Goal: Transaction & Acquisition: Purchase product/service

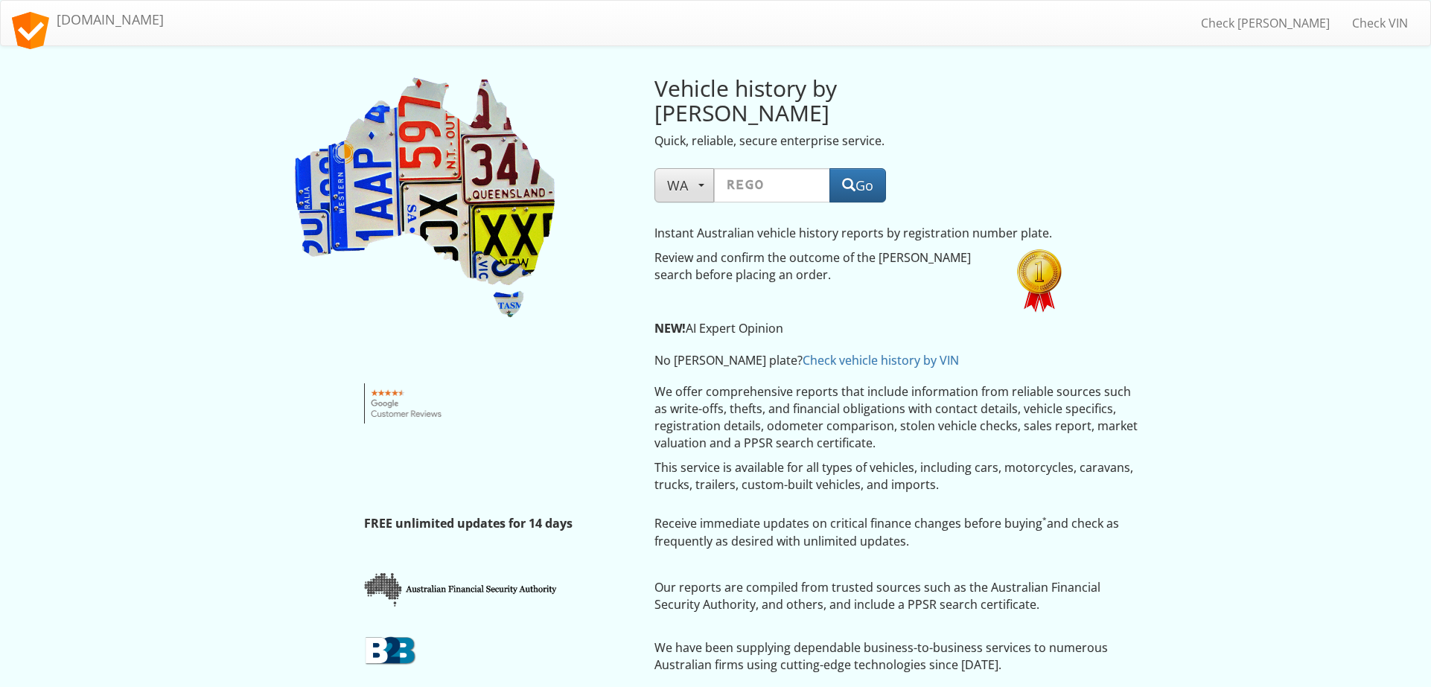
click at [701, 168] on button "WA" at bounding box center [685, 185] width 60 height 34
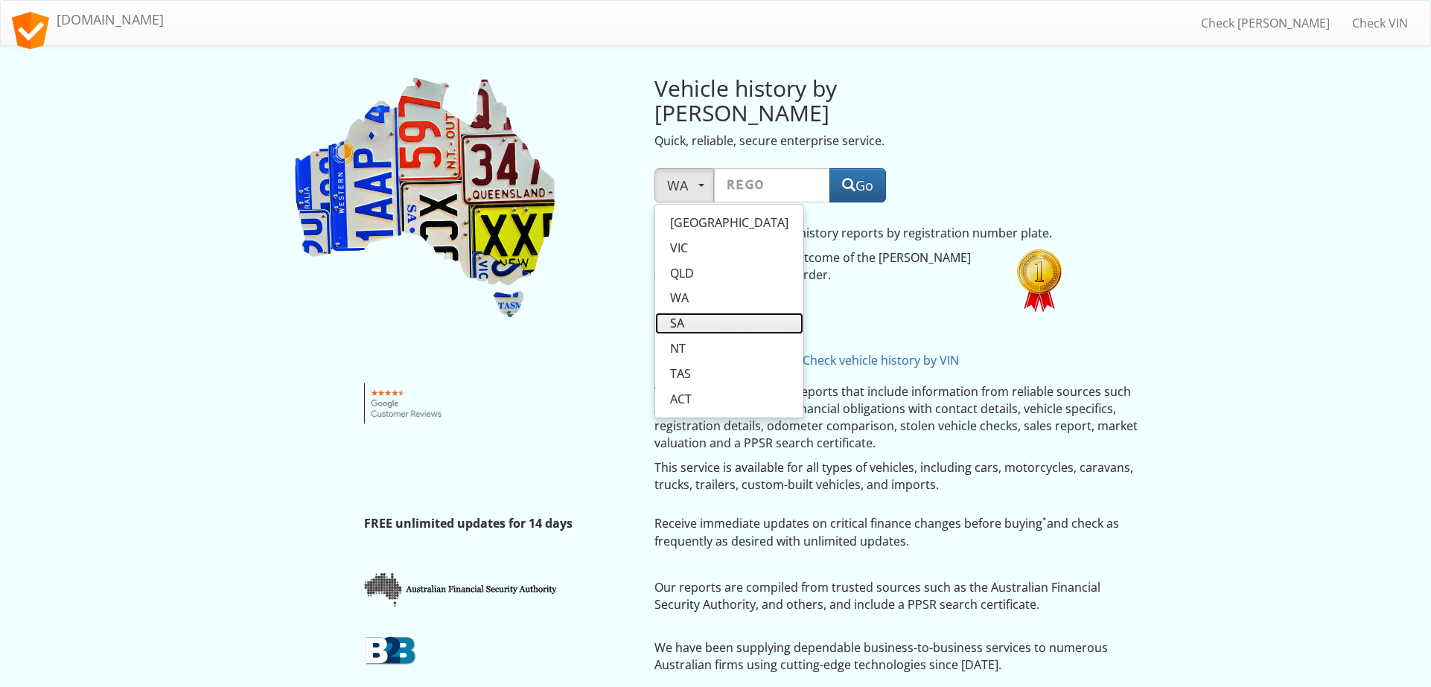
click at [684, 315] on span "SA" at bounding box center [677, 323] width 14 height 17
select select "SA"
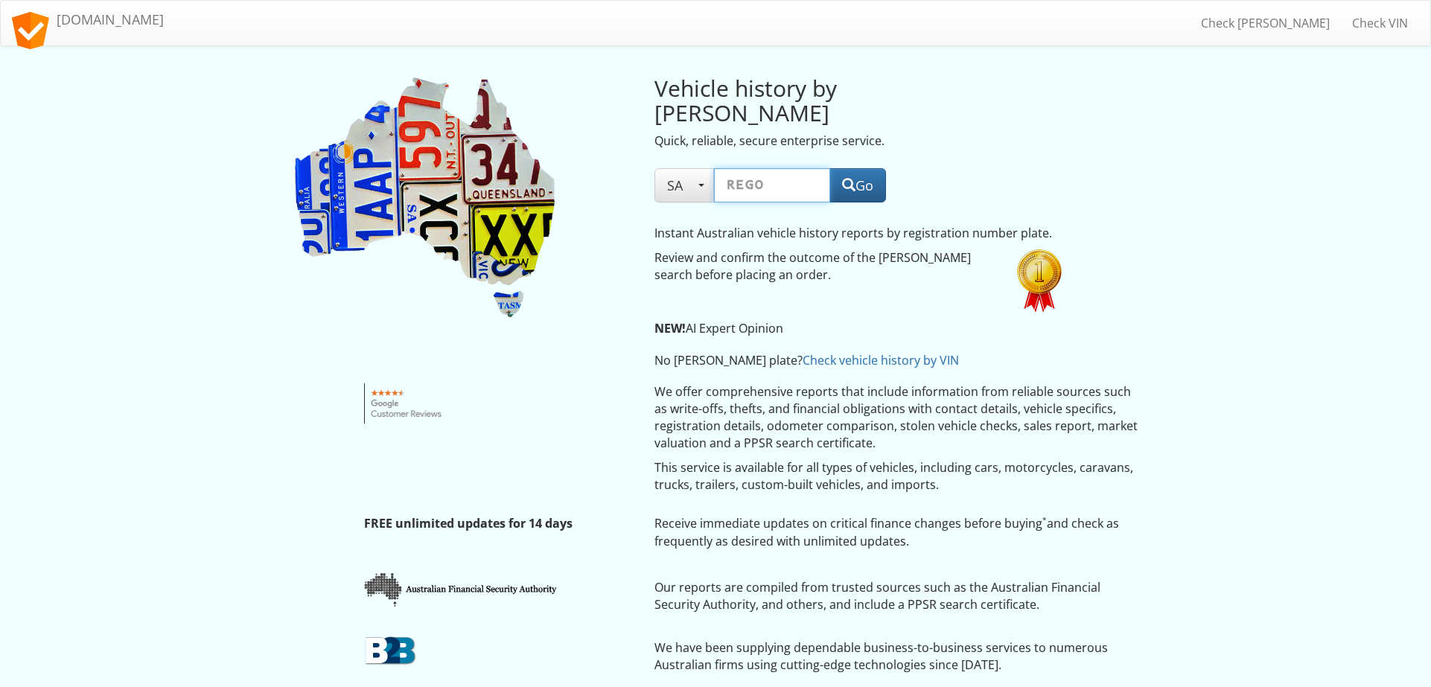
click at [779, 168] on input "text" at bounding box center [772, 185] width 116 height 34
type input "S531CXP"
click at [871, 168] on button "Go" at bounding box center [858, 185] width 57 height 34
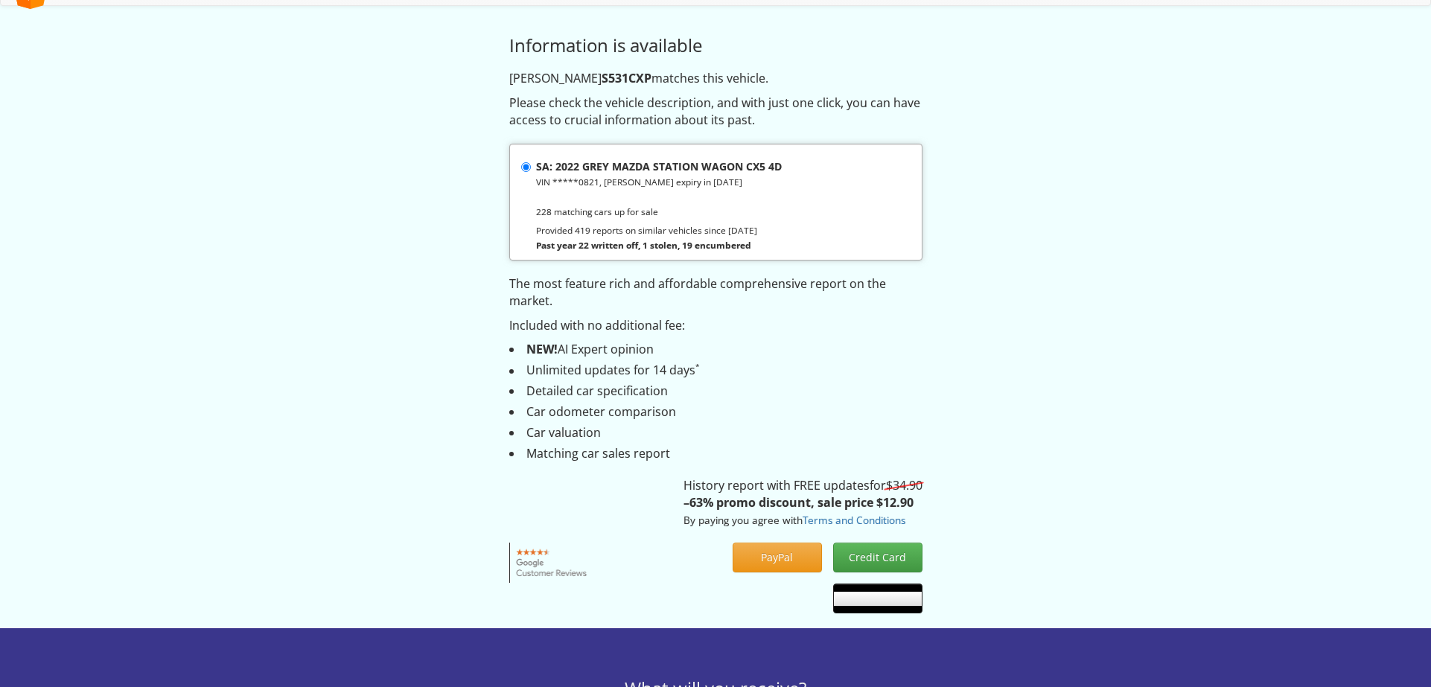
scroll to position [31, 0]
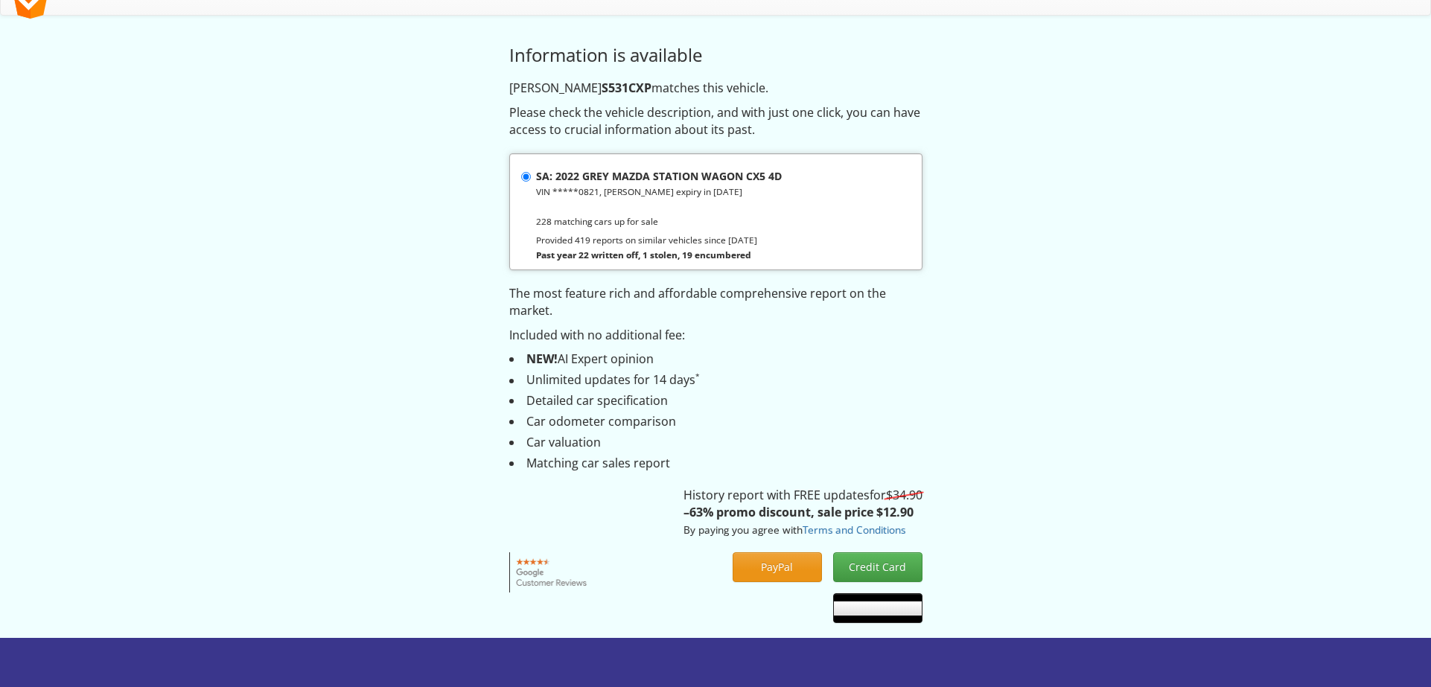
click at [774, 554] on button "PayPal" at bounding box center [777, 568] width 89 height 30
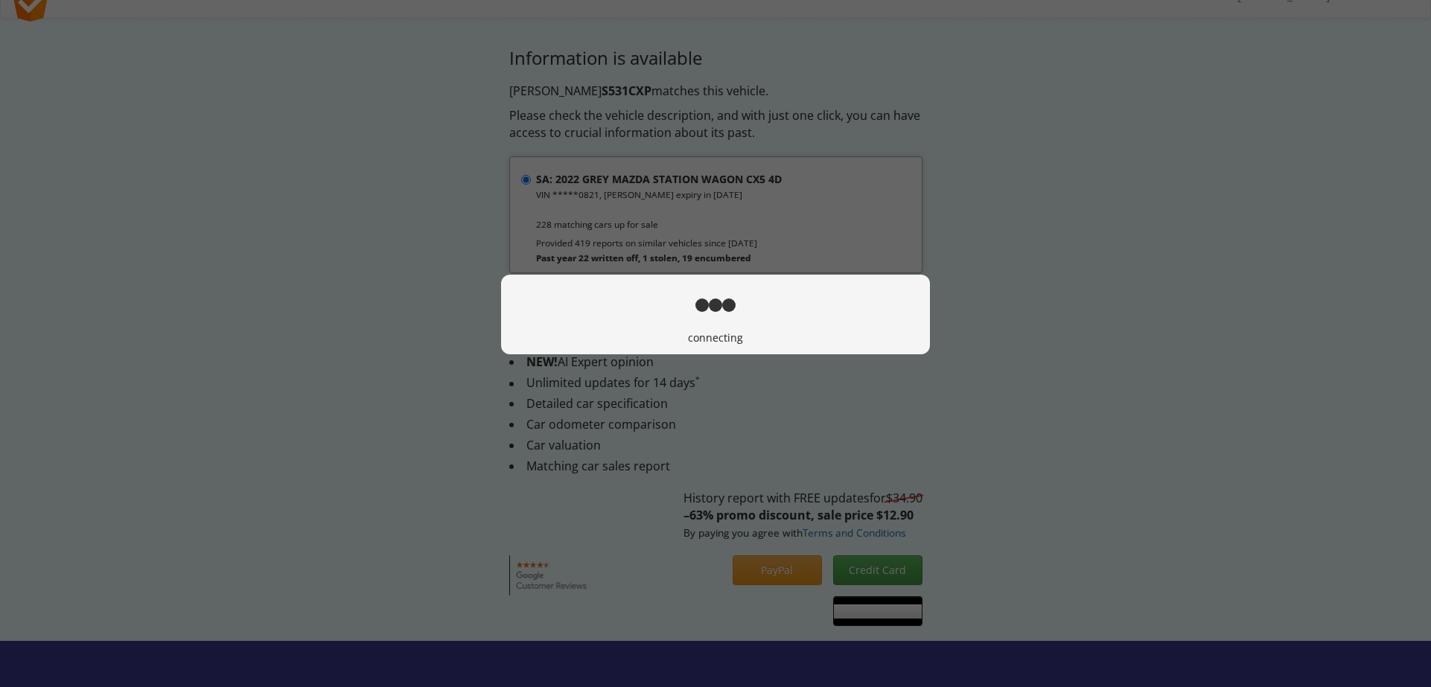
scroll to position [28, 0]
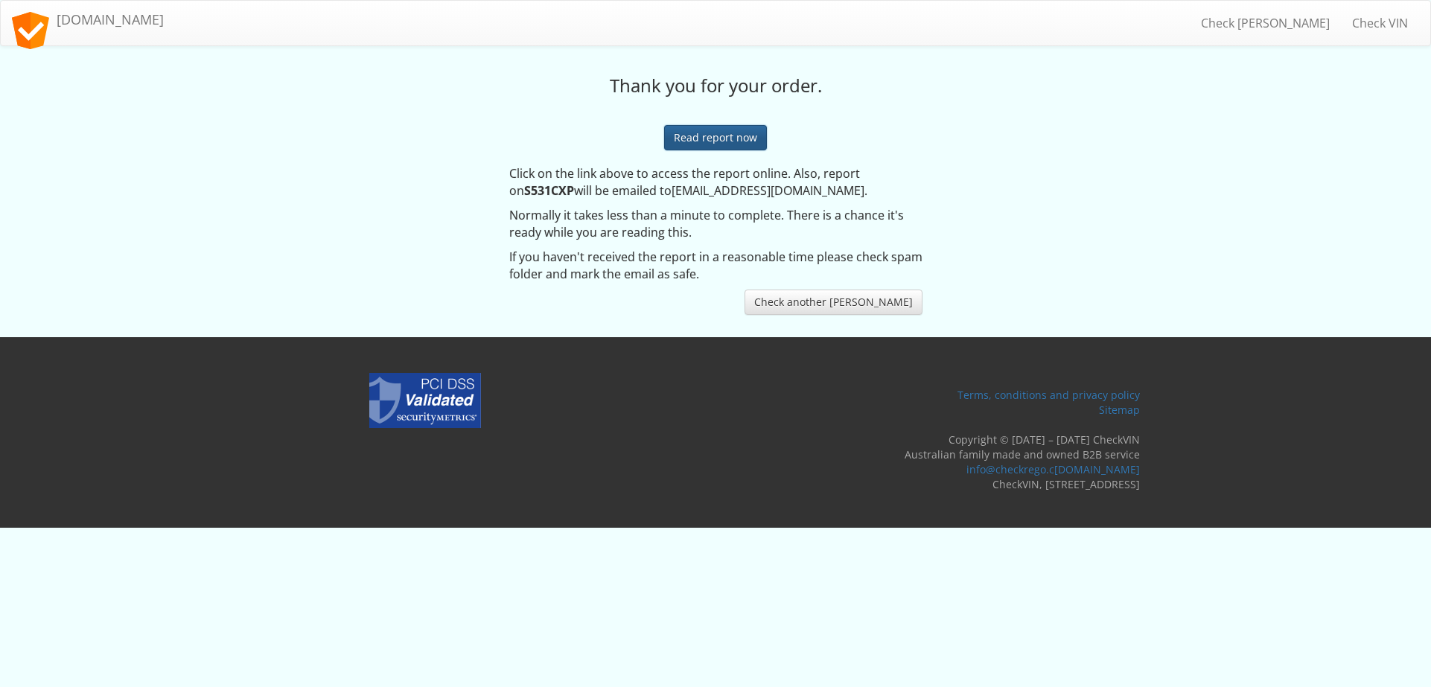
click at [736, 137] on link "Read report now" at bounding box center [715, 137] width 103 height 25
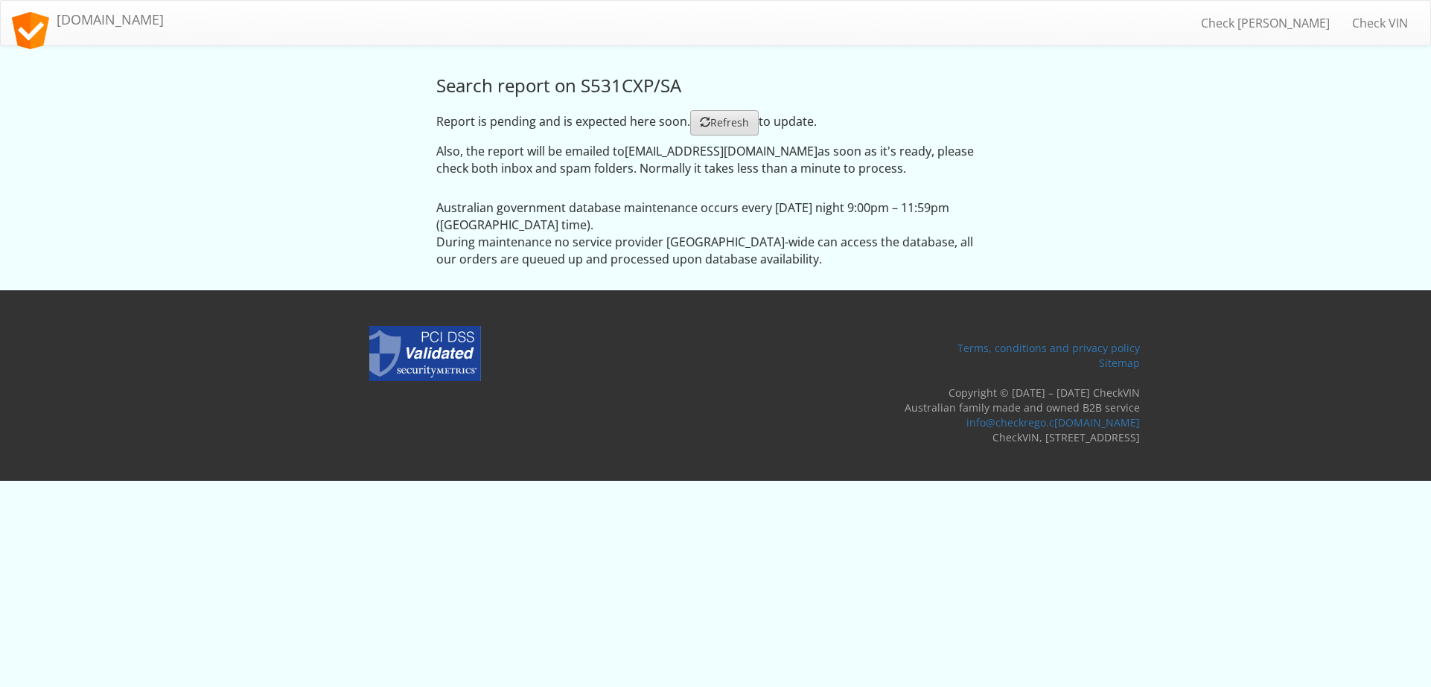
click at [740, 130] on link "Refresh" at bounding box center [724, 122] width 69 height 25
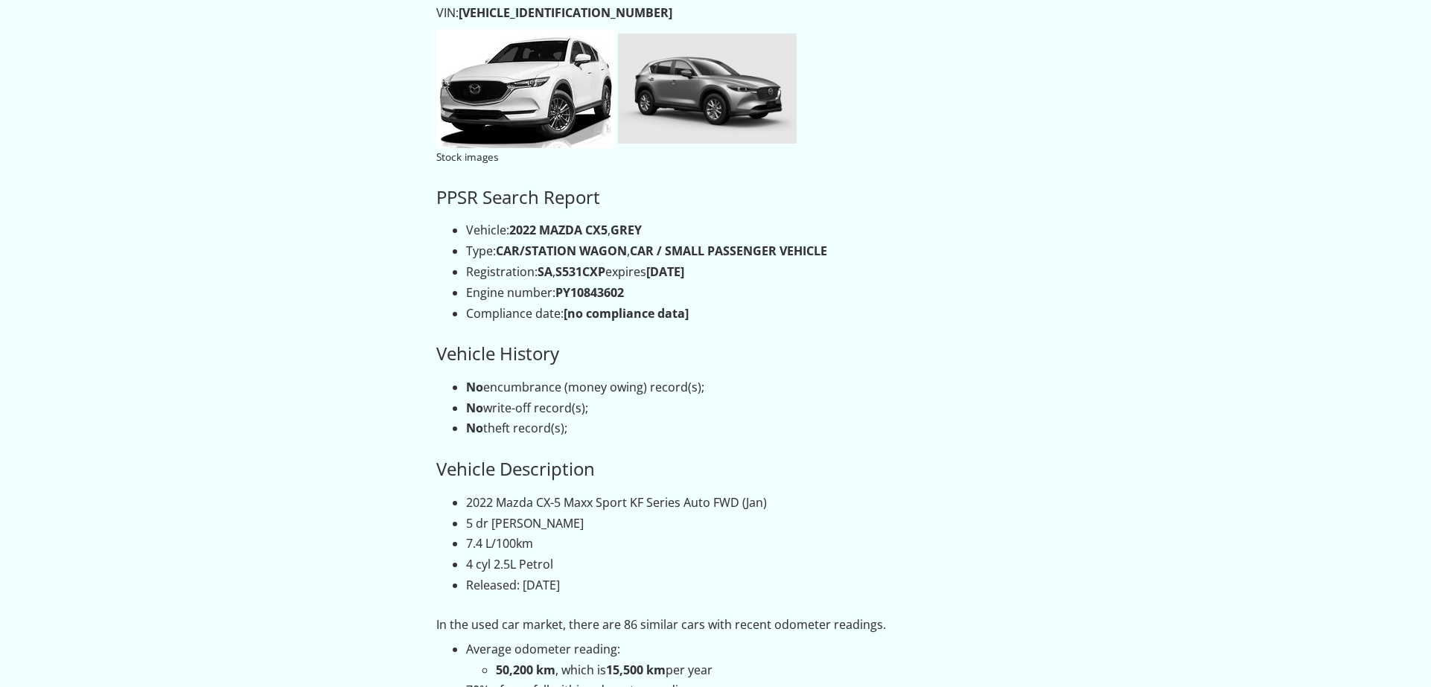
scroll to position [156, 0]
drag, startPoint x: 716, startPoint y: 500, endPoint x: 744, endPoint y: 499, distance: 28.3
click at [738, 499] on li "2022 Mazda CX-5 Maxx Sport KF Series Auto FWD (Jan)" at bounding box center [730, 501] width 529 height 17
click at [874, 458] on h3 "Vehicle Description" at bounding box center [715, 467] width 559 height 19
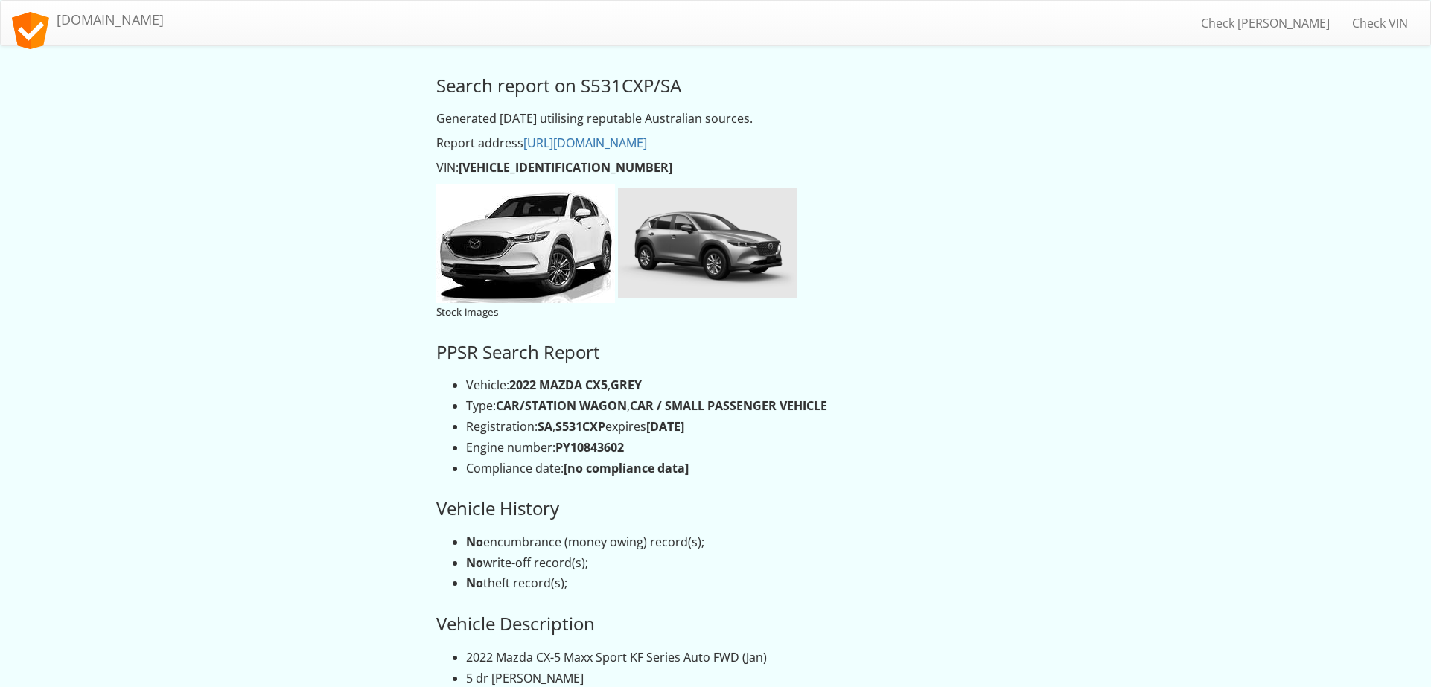
scroll to position [0, 0]
drag, startPoint x: 589, startPoint y: 161, endPoint x: 459, endPoint y: 158, distance: 130.4
click at [459, 159] on p "VIN: JM0KF2WLA00800821" at bounding box center [715, 167] width 559 height 17
click at [890, 466] on li "Compliance date: [no compliance data]" at bounding box center [730, 468] width 529 height 17
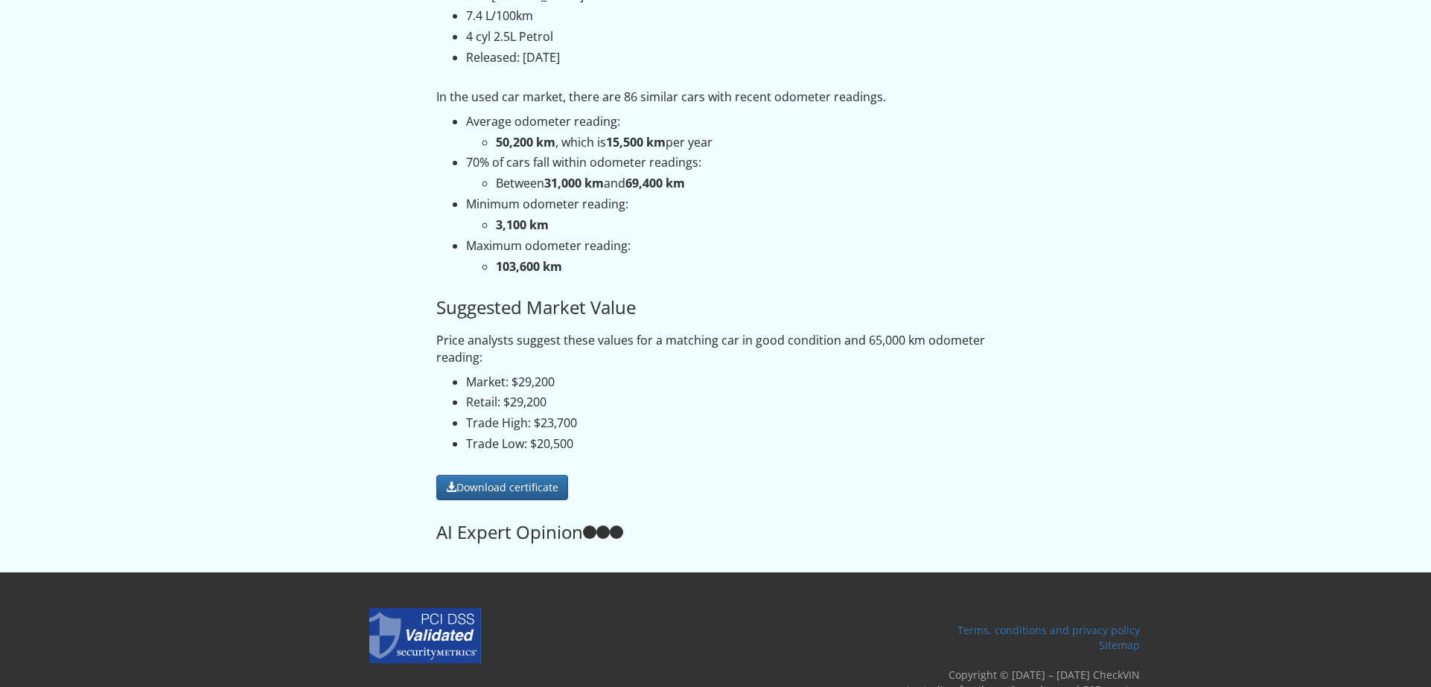
scroll to position [694, 0]
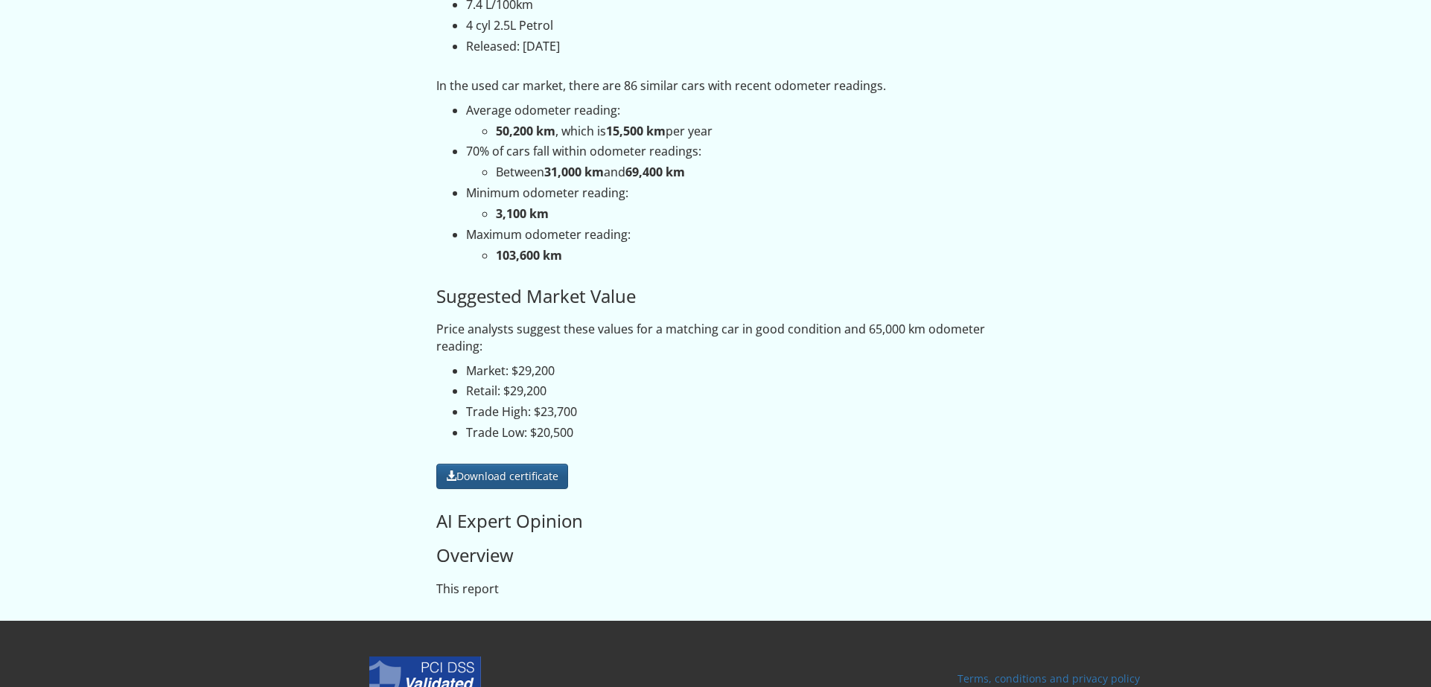
click at [534, 464] on link "Download certificate" at bounding box center [502, 476] width 132 height 25
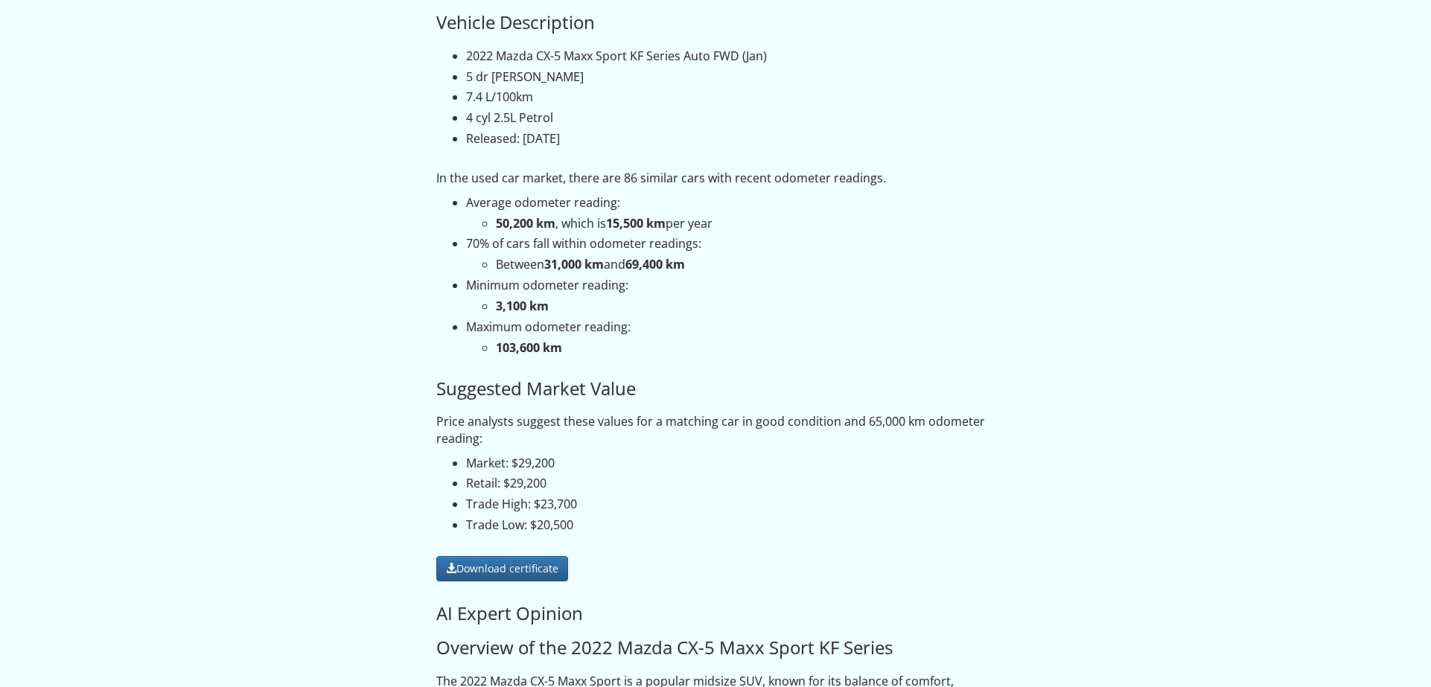
scroll to position [630, 0]
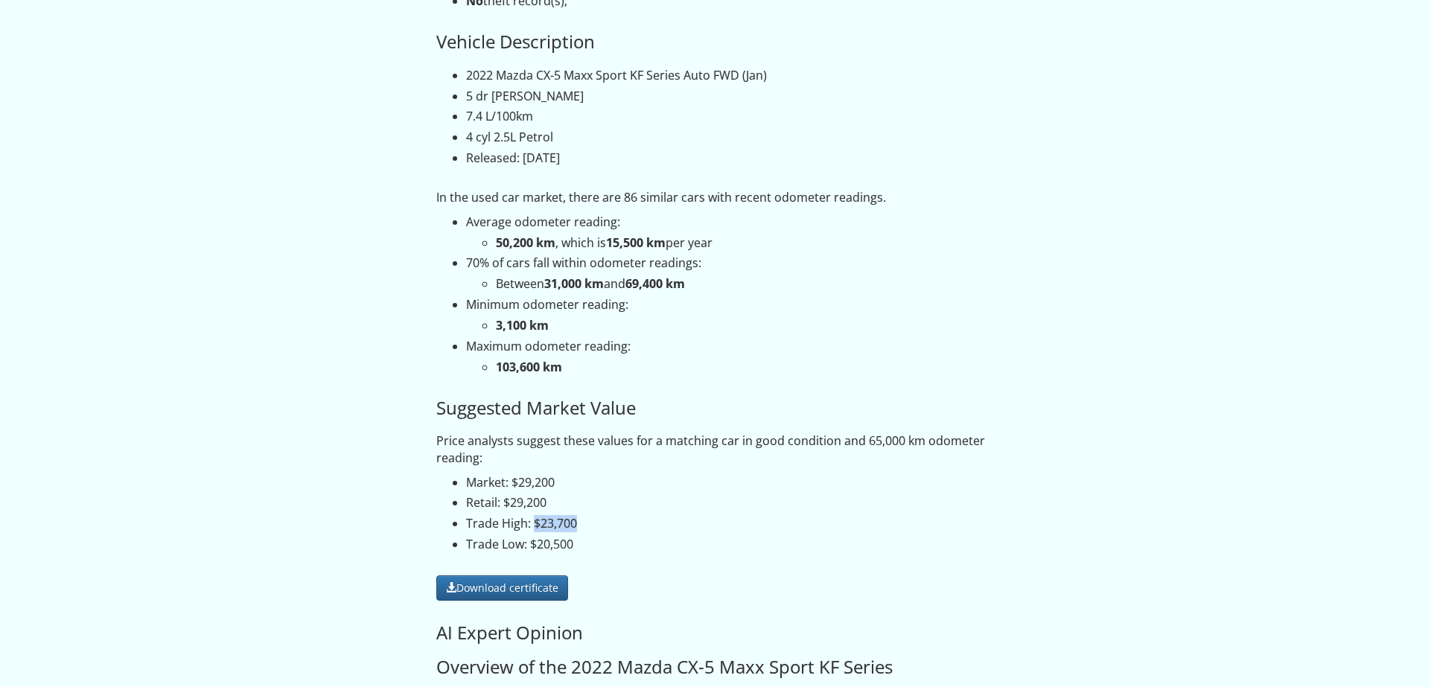
drag, startPoint x: 535, startPoint y: 513, endPoint x: 588, endPoint y: 526, distance: 55.1
click at [597, 516] on li "Trade High: $23,700" at bounding box center [730, 523] width 529 height 17
drag, startPoint x: 544, startPoint y: 536, endPoint x: 612, endPoint y: 537, distance: 68.5
click at [612, 538] on li "Trade Low: $20,500" at bounding box center [730, 544] width 529 height 17
drag, startPoint x: 535, startPoint y: 471, endPoint x: 578, endPoint y: 474, distance: 42.6
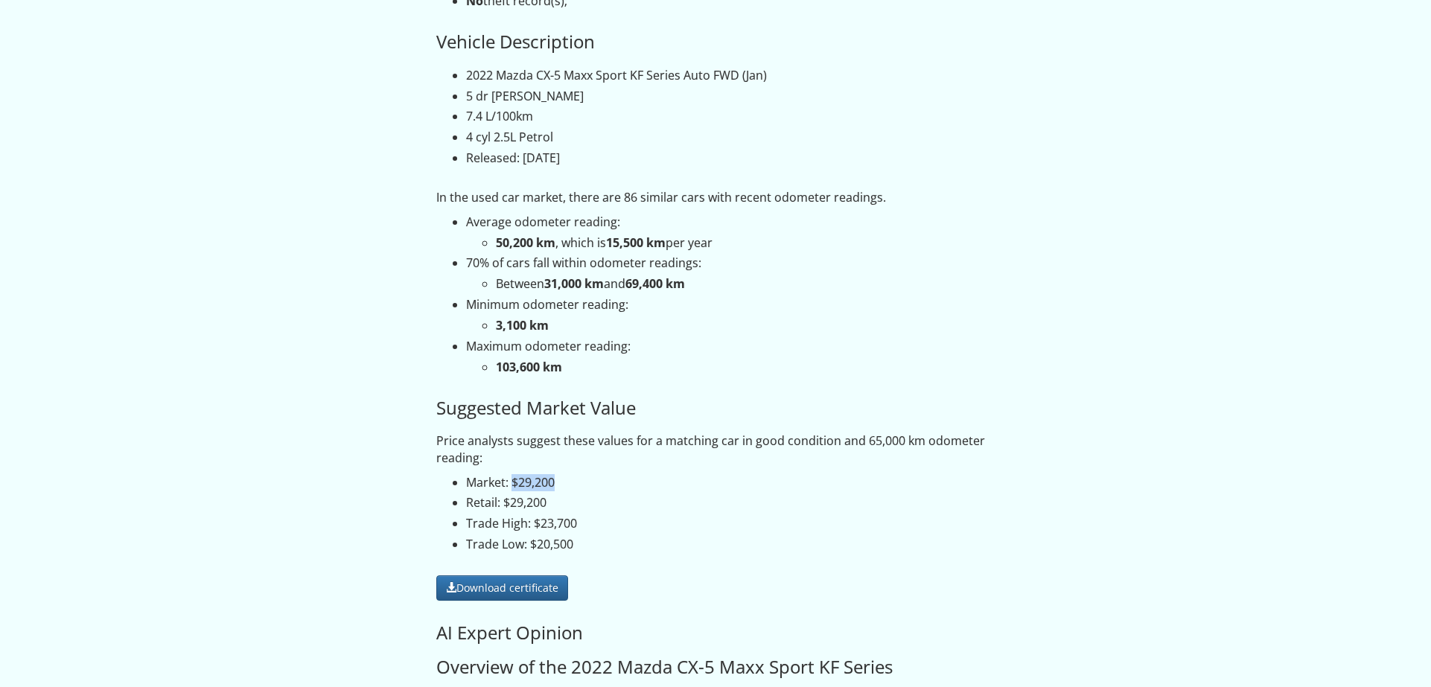
click at [573, 474] on li "Market: $29,200" at bounding box center [730, 482] width 529 height 17
click at [579, 474] on li "Market: $29,200" at bounding box center [730, 482] width 529 height 17
drag, startPoint x: 511, startPoint y: 495, endPoint x: 589, endPoint y: 494, distance: 78.2
click at [582, 495] on li "Retail: $29,200" at bounding box center [730, 503] width 529 height 17
click at [602, 495] on li "Retail: $29,200" at bounding box center [730, 503] width 529 height 17
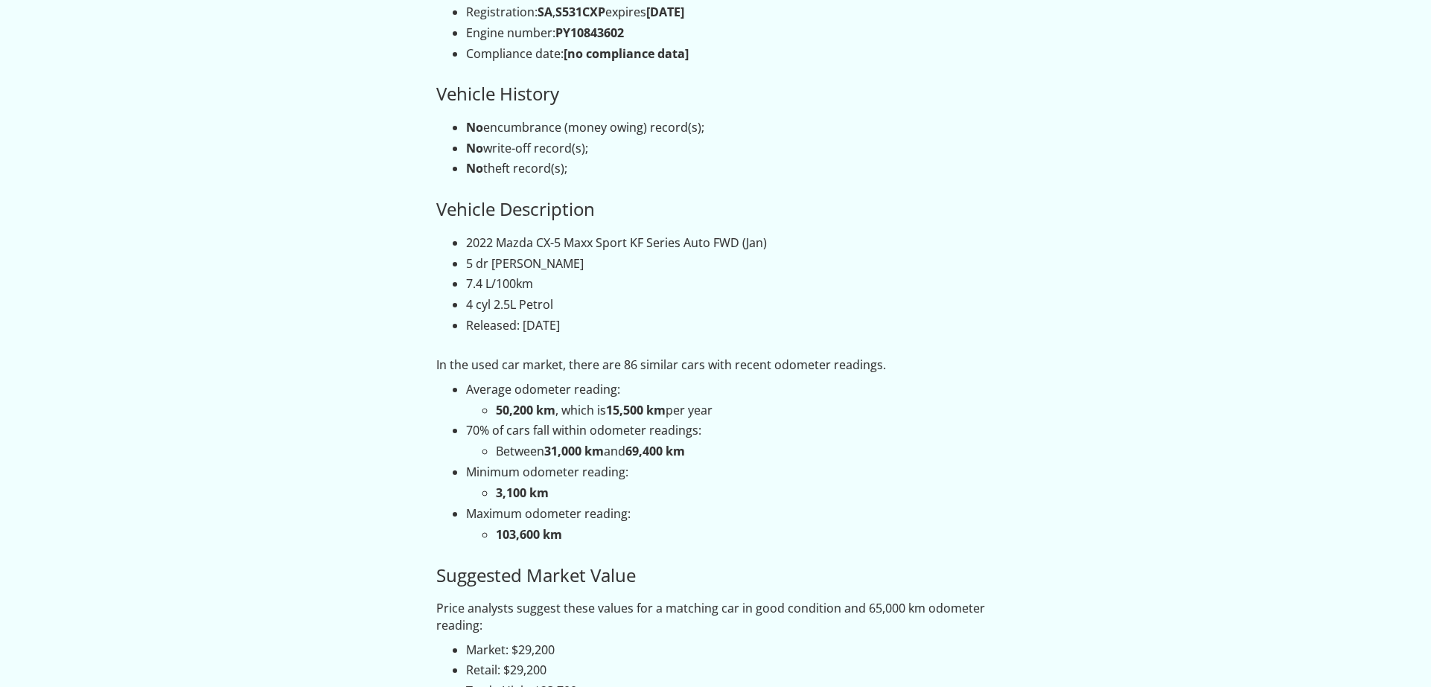
scroll to position [462, 0]
drag, startPoint x: 496, startPoint y: 408, endPoint x: 726, endPoint y: 450, distance: 233.9
click at [726, 450] on ul "Average odometer reading: 50,200 km , which is 15,500 km per year 70% of cars f…" at bounding box center [715, 463] width 559 height 162
click at [730, 459] on ul "Average odometer reading: 50,200 km , which is 15,500 km per year 70% of cars f…" at bounding box center [715, 463] width 559 height 162
drag, startPoint x: 467, startPoint y: 239, endPoint x: 680, endPoint y: 244, distance: 213.0
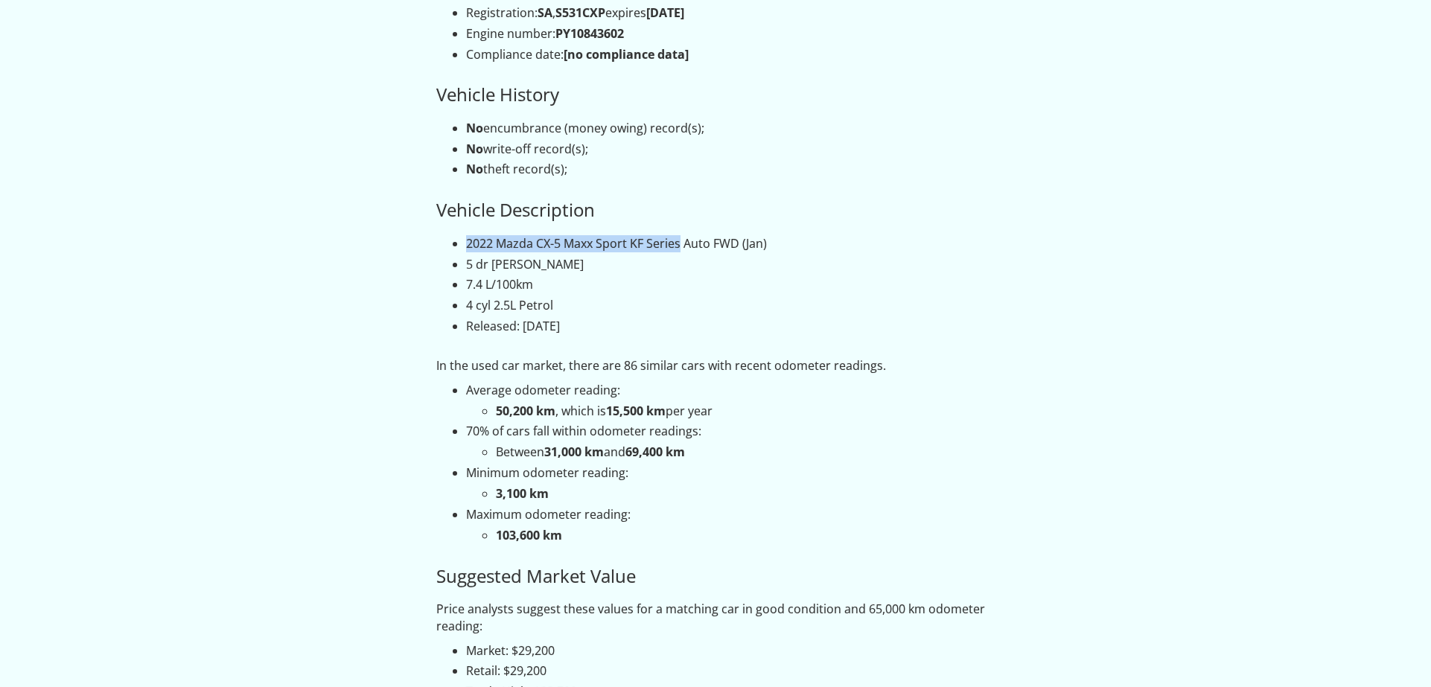
click at [680, 244] on li "2022 Mazda CX-5 Maxx Sport KF Series Auto FWD (Jan)" at bounding box center [730, 243] width 529 height 17
copy li "2022 Mazda CX-5 Maxx Sport KF Series"
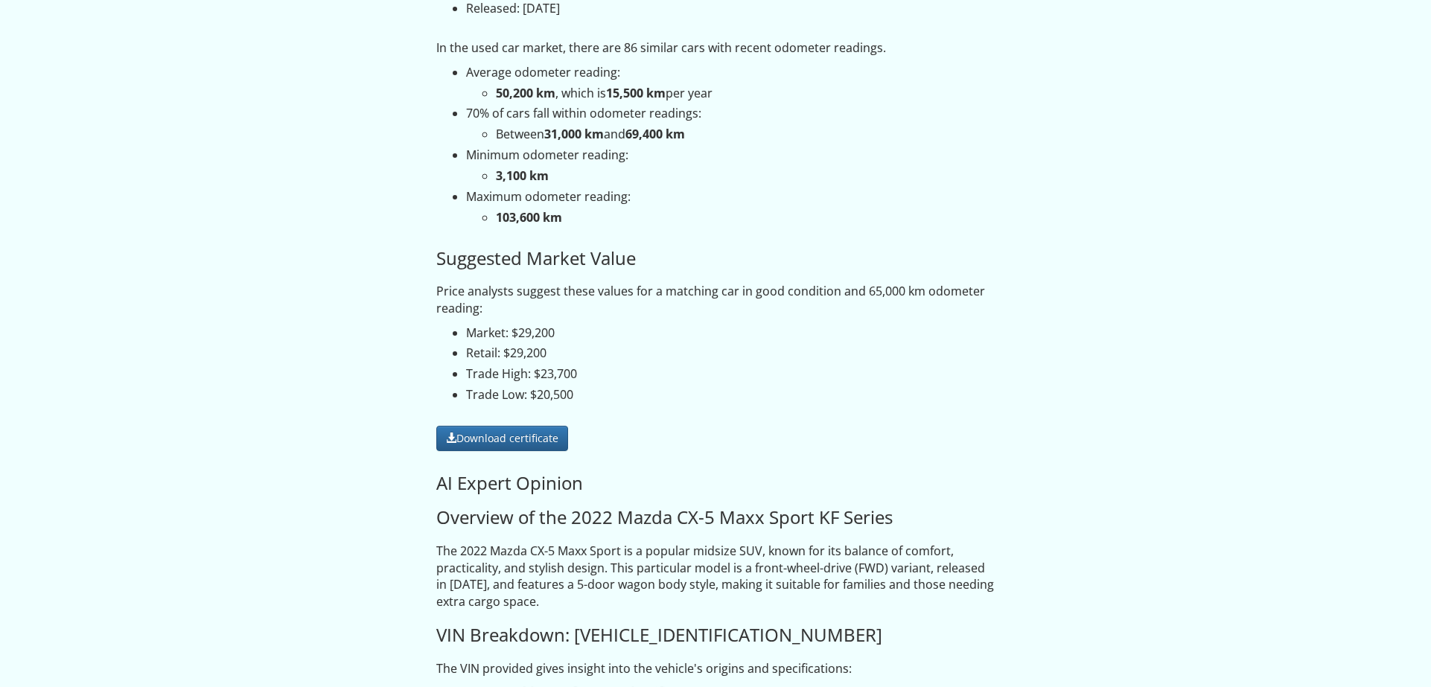
scroll to position [781, 0]
drag, startPoint x: 795, startPoint y: 569, endPoint x: 1008, endPoint y: 559, distance: 213.3
drag, startPoint x: 524, startPoint y: 581, endPoint x: 865, endPoint y: 586, distance: 341.1
click at [866, 585] on p "The 2022 Mazda CX-5 Maxx Sport is a popular midsize SUV, known for its balance …" at bounding box center [715, 576] width 559 height 68
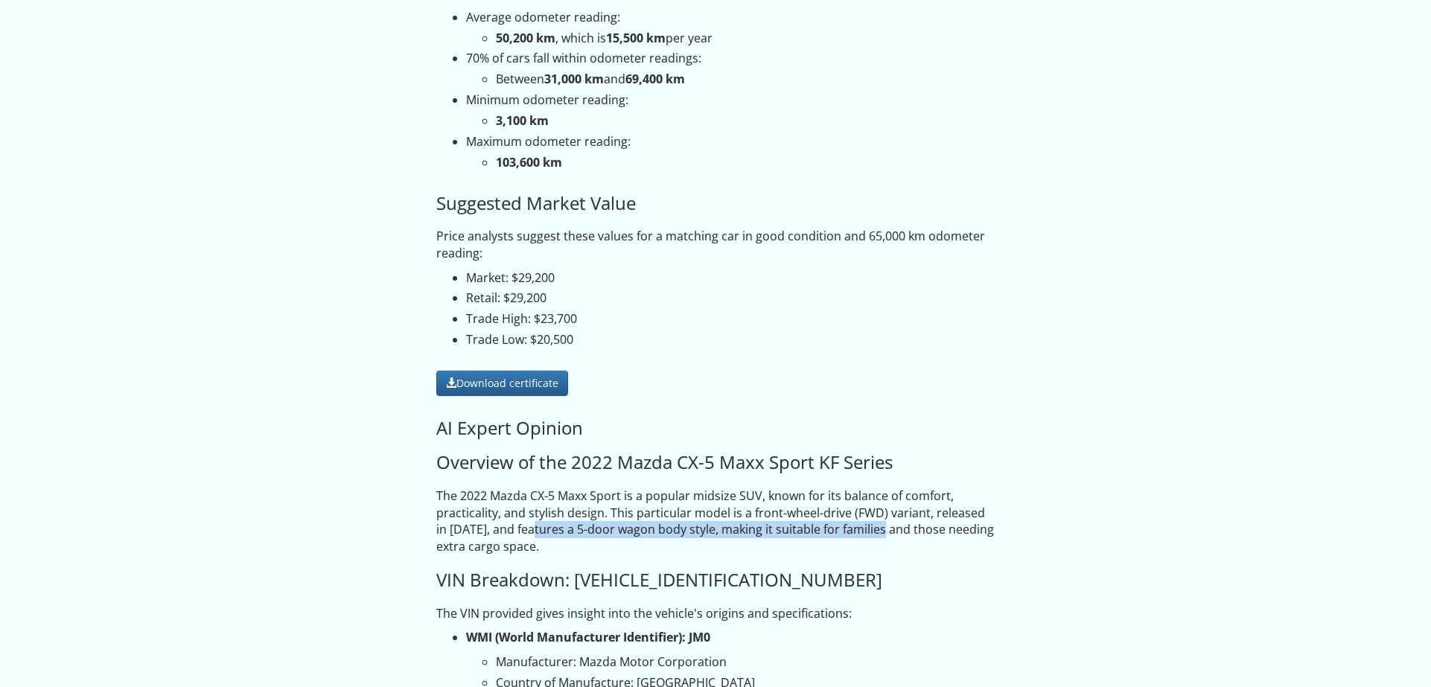
scroll to position [847, 0]
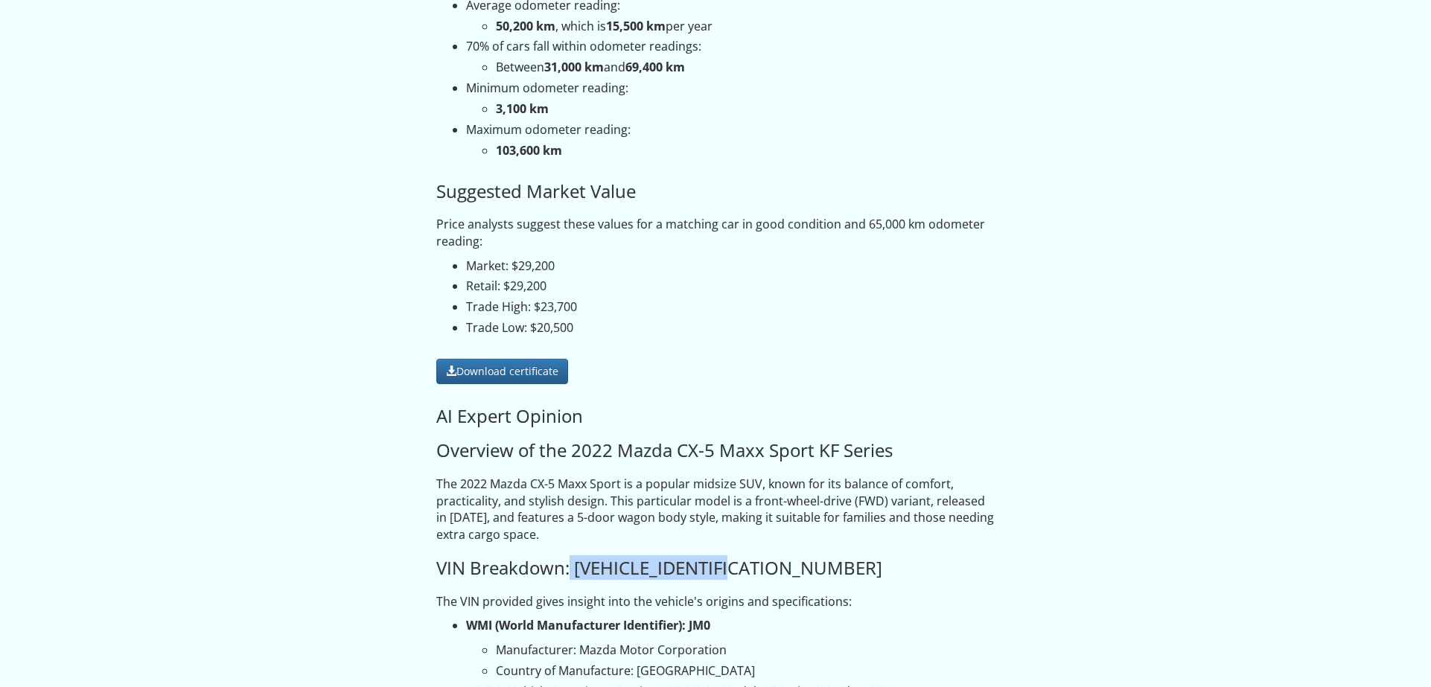
drag, startPoint x: 756, startPoint y: 565, endPoint x: 585, endPoint y: 557, distance: 170.7
click at [570, 559] on h3 "VIN Breakdown: JM0KF2WLA00800821" at bounding box center [715, 568] width 559 height 19
copy h3 "JM0KF2WLA00800821"
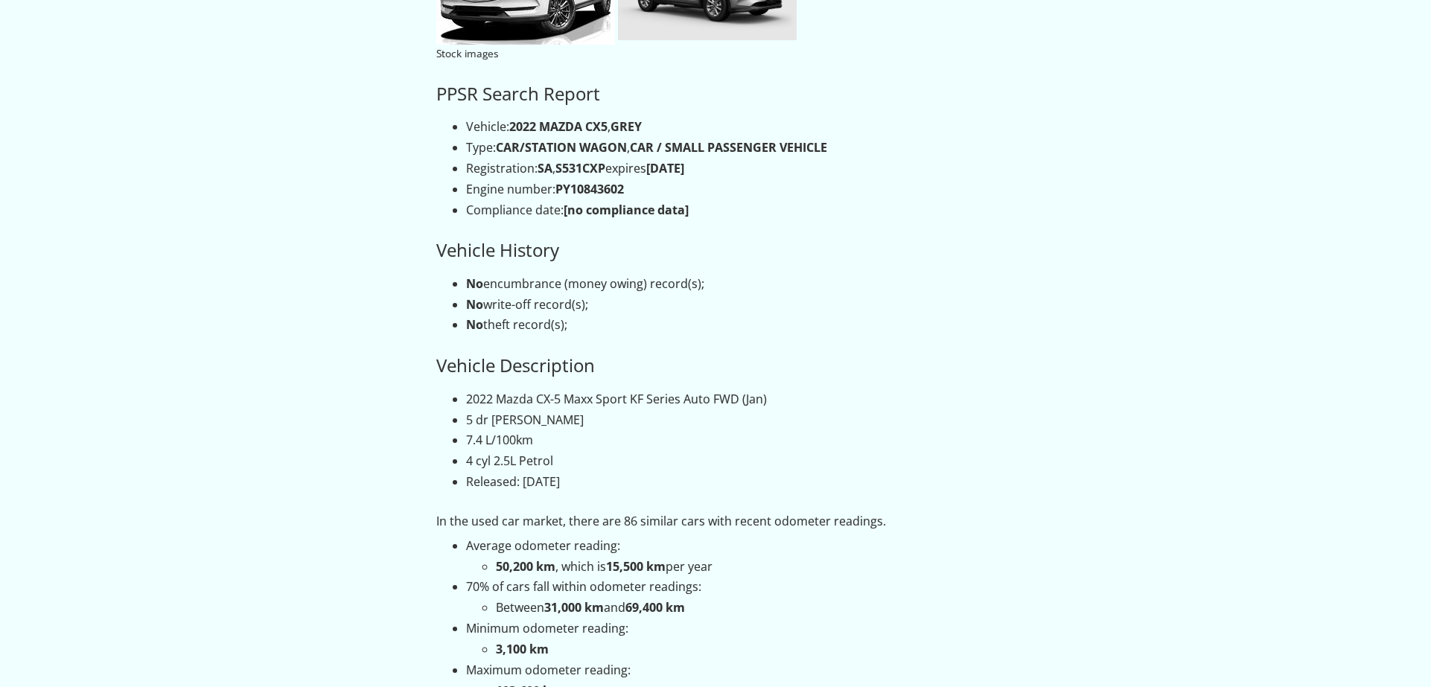
scroll to position [305, 0]
drag, startPoint x: 610, startPoint y: 165, endPoint x: 567, endPoint y: 165, distance: 43.2
click at [566, 165] on li "Registration: SA , S531CXP expires 29 Nov 2025" at bounding box center [730, 169] width 529 height 17
drag, startPoint x: 559, startPoint y: 165, endPoint x: 608, endPoint y: 168, distance: 49.2
click at [608, 168] on li "Registration: SA , S531CXP expires 29 Nov 2025" at bounding box center [730, 169] width 529 height 17
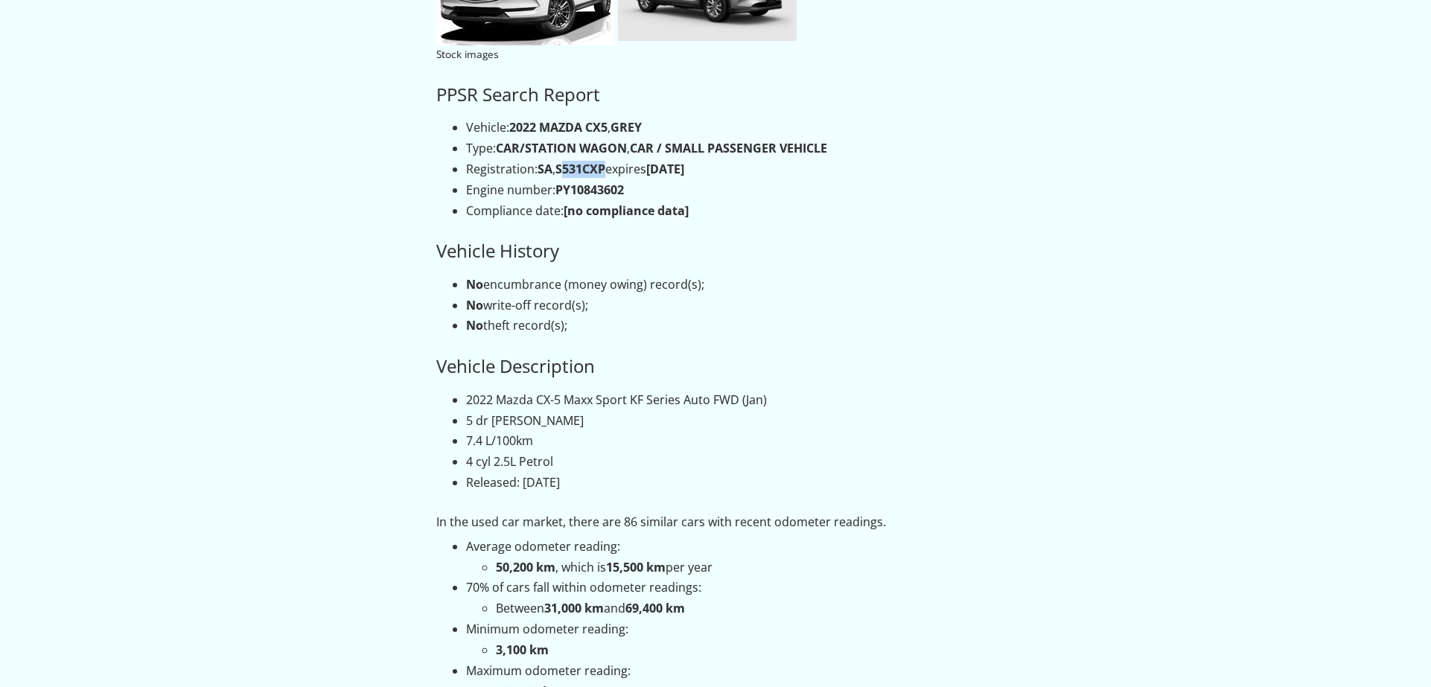
copy li "S531CXP"
drag, startPoint x: 896, startPoint y: 302, endPoint x: 896, endPoint y: 293, distance: 8.9
click at [896, 302] on li "No write-off record(s);" at bounding box center [730, 305] width 529 height 17
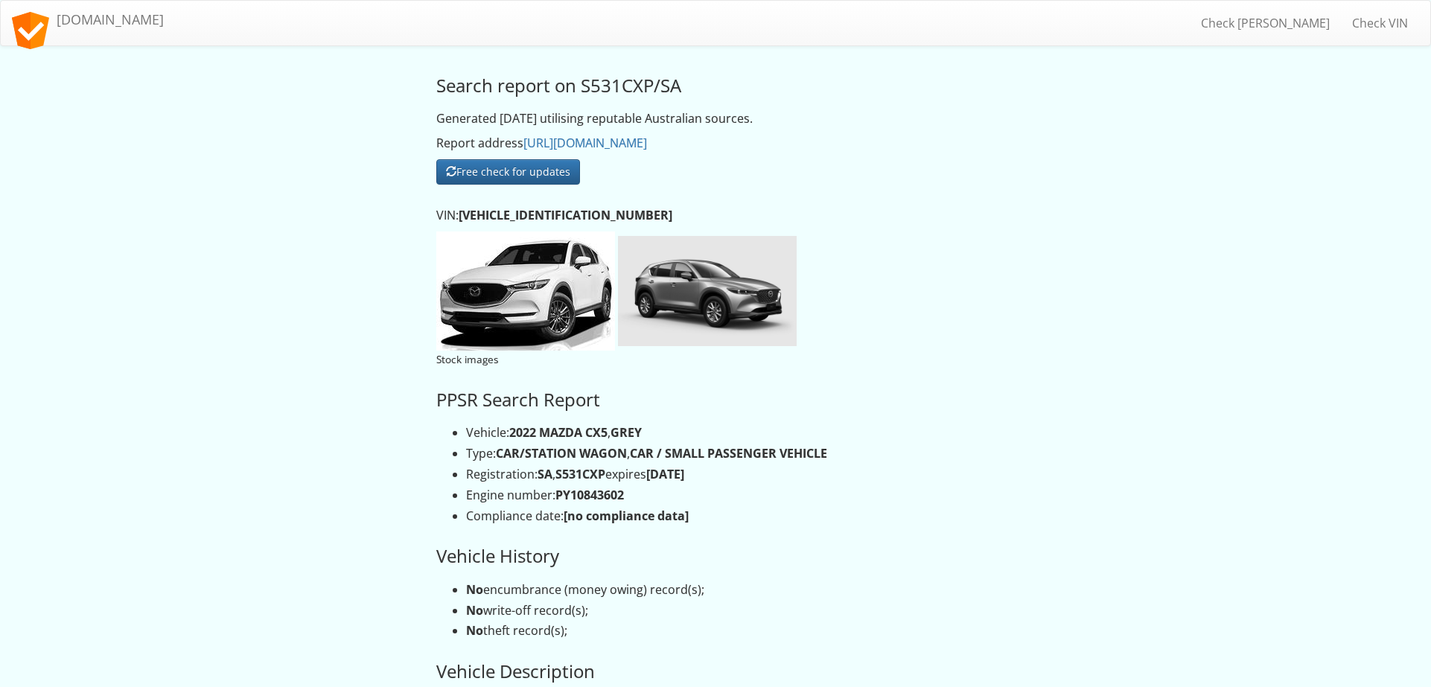
scroll to position [0, 0]
drag, startPoint x: 462, startPoint y: 213, endPoint x: 588, endPoint y: 216, distance: 125.2
click at [588, 216] on p "VIN: JM0KF2WLA00800821" at bounding box center [715, 215] width 559 height 17
copy p "JM0KF2WLA00800821"
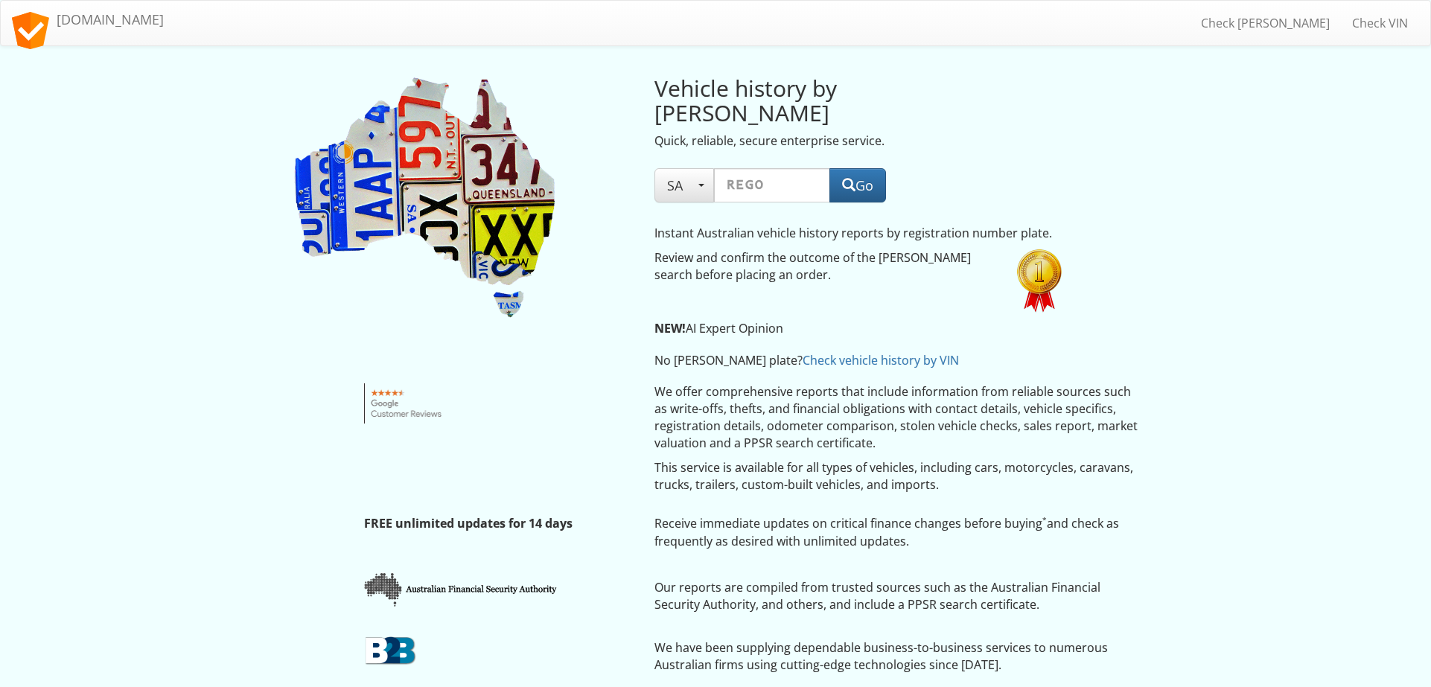
click at [748, 168] on input "text" at bounding box center [772, 185] width 116 height 34
click at [763, 168] on input "text" at bounding box center [772, 185] width 116 height 34
click at [744, 168] on input "text" at bounding box center [772, 185] width 116 height 34
paste input "S531CXP"
type input "S531CXP"
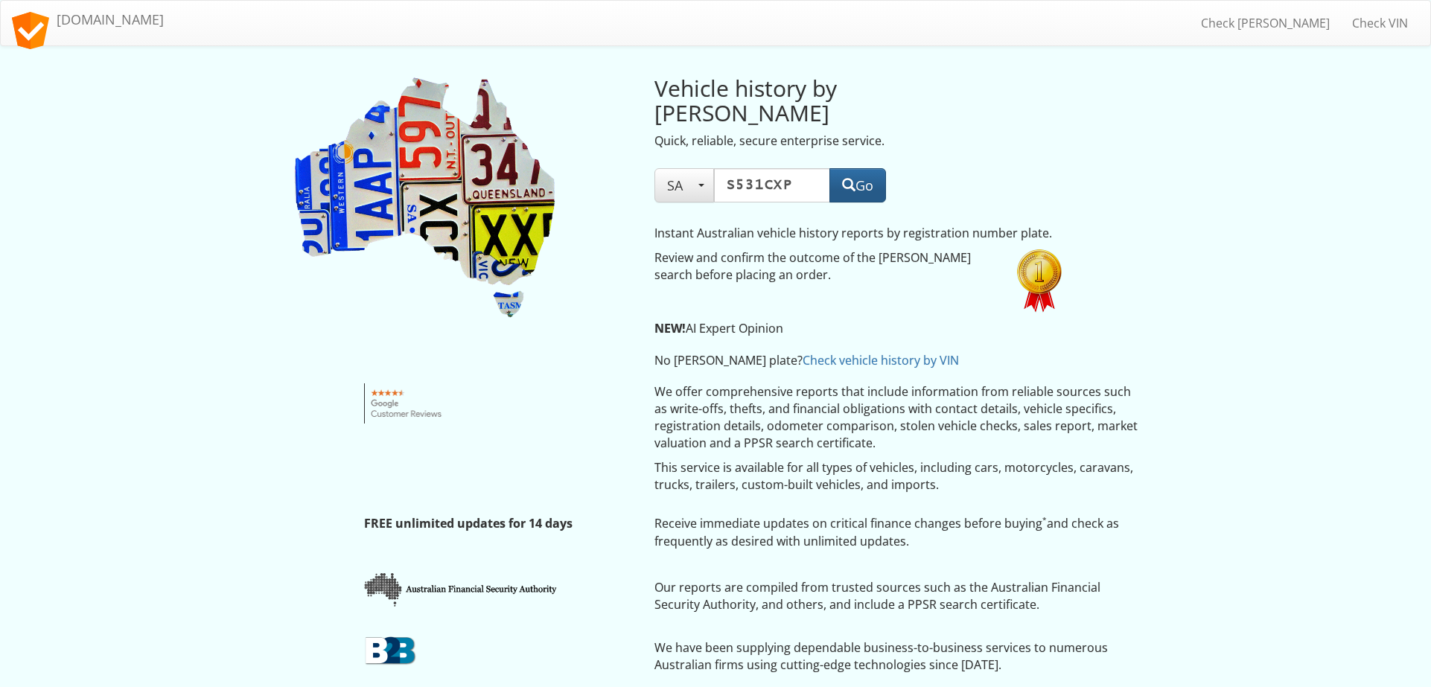
click at [862, 168] on button "Go" at bounding box center [858, 185] width 57 height 34
